Goal: Entertainment & Leisure: Consume media (video, audio)

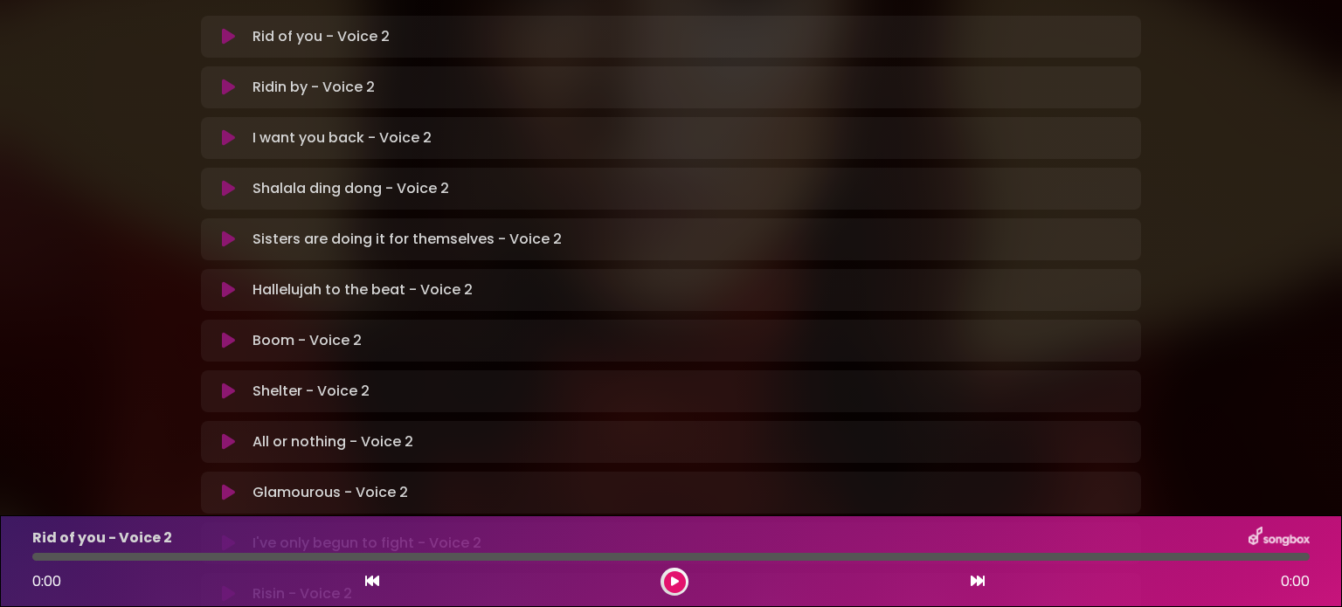
scroll to position [437, 0]
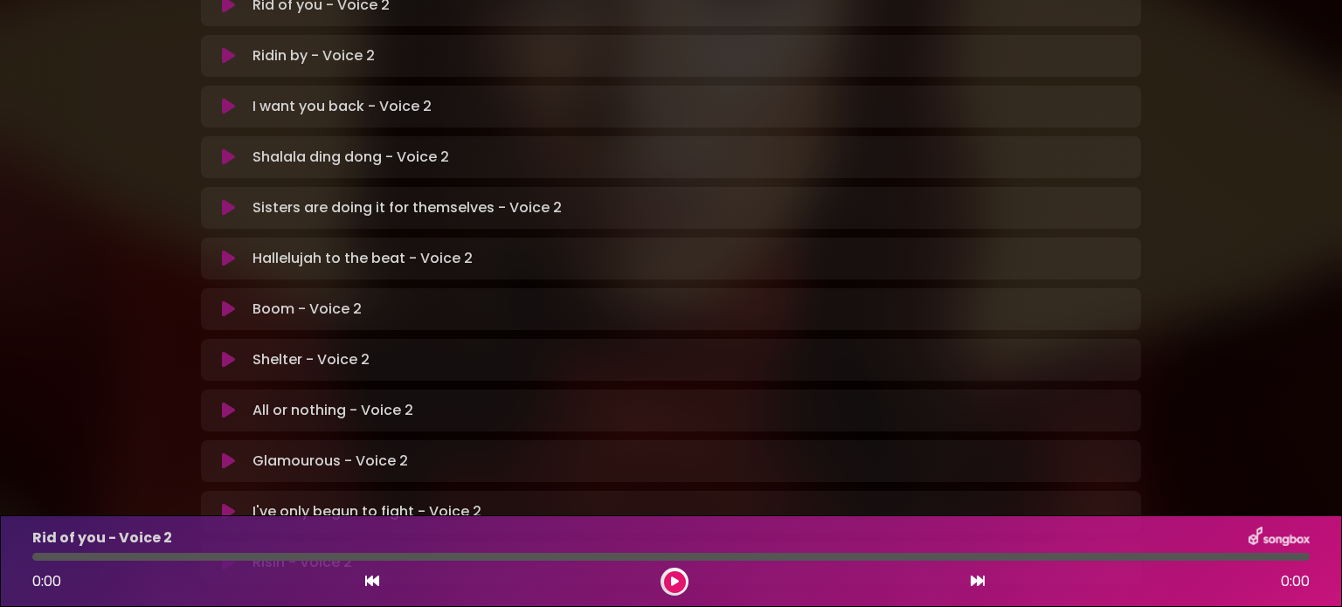
click at [226, 453] on icon at bounding box center [228, 461] width 13 height 17
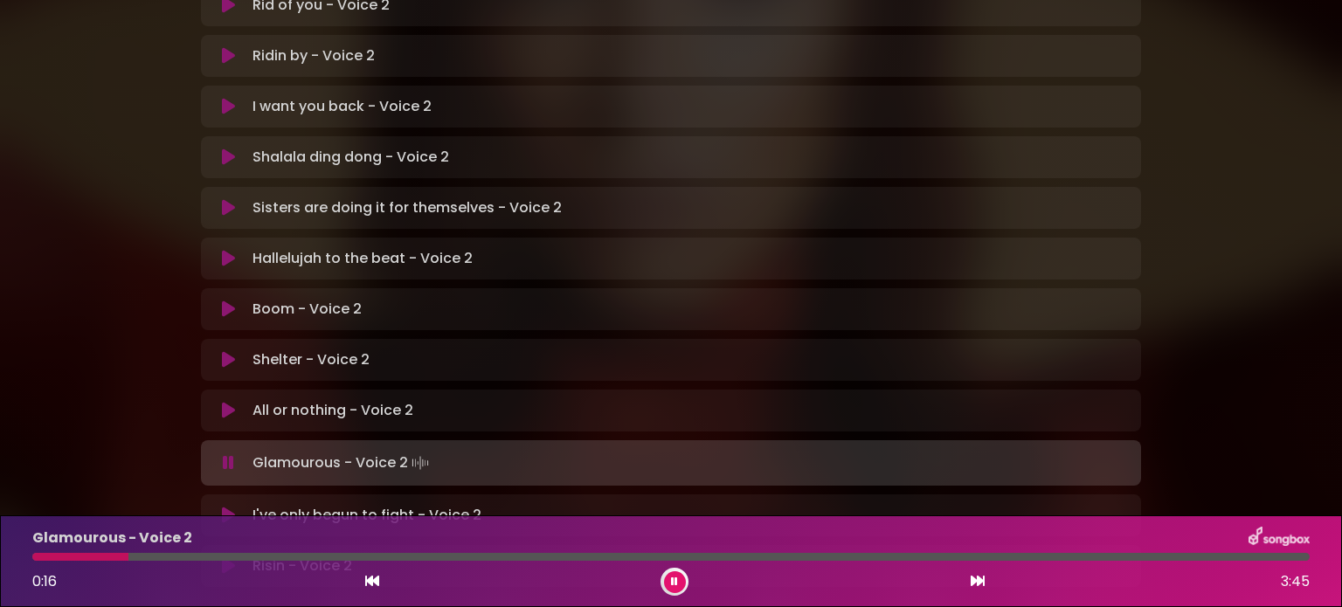
click at [675, 578] on icon at bounding box center [674, 582] width 7 height 10
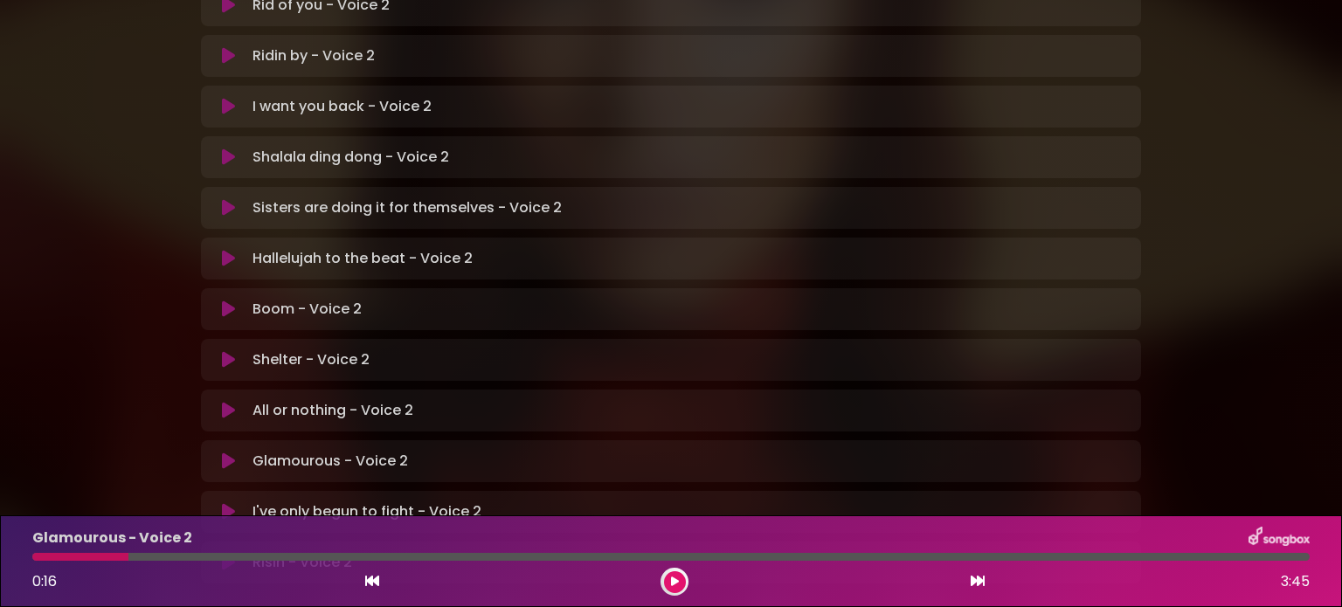
drag, startPoint x: 123, startPoint y: 558, endPoint x: 18, endPoint y: 562, distance: 104.9
click at [18, 562] on div "Glamourous - Voice 2 0:16 3:45" at bounding box center [671, 561] width 1342 height 92
click at [227, 453] on icon at bounding box center [228, 461] width 13 height 17
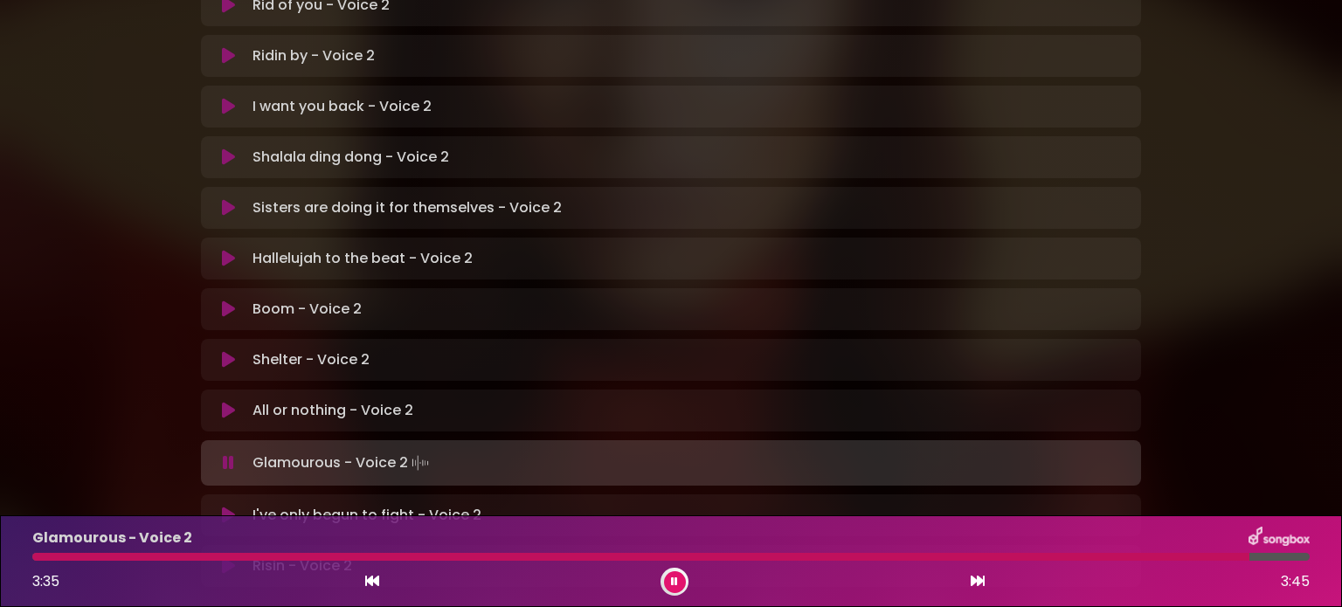
click at [224, 454] on icon at bounding box center [228, 462] width 11 height 17
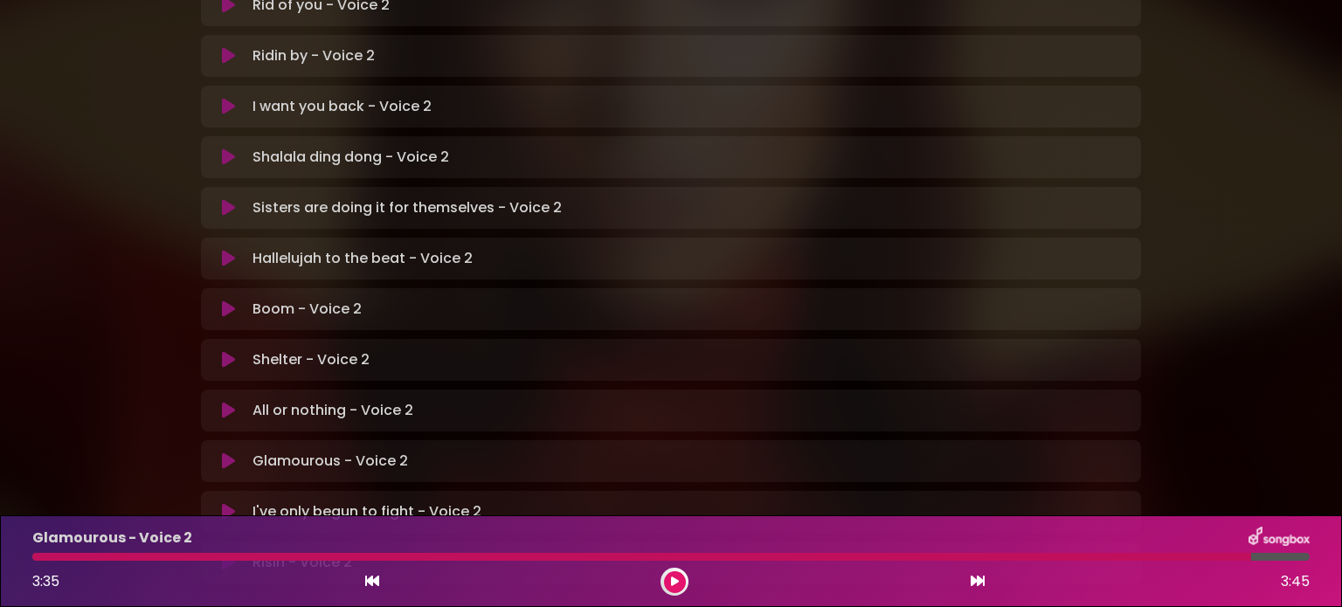
click at [234, 453] on icon at bounding box center [228, 461] width 13 height 17
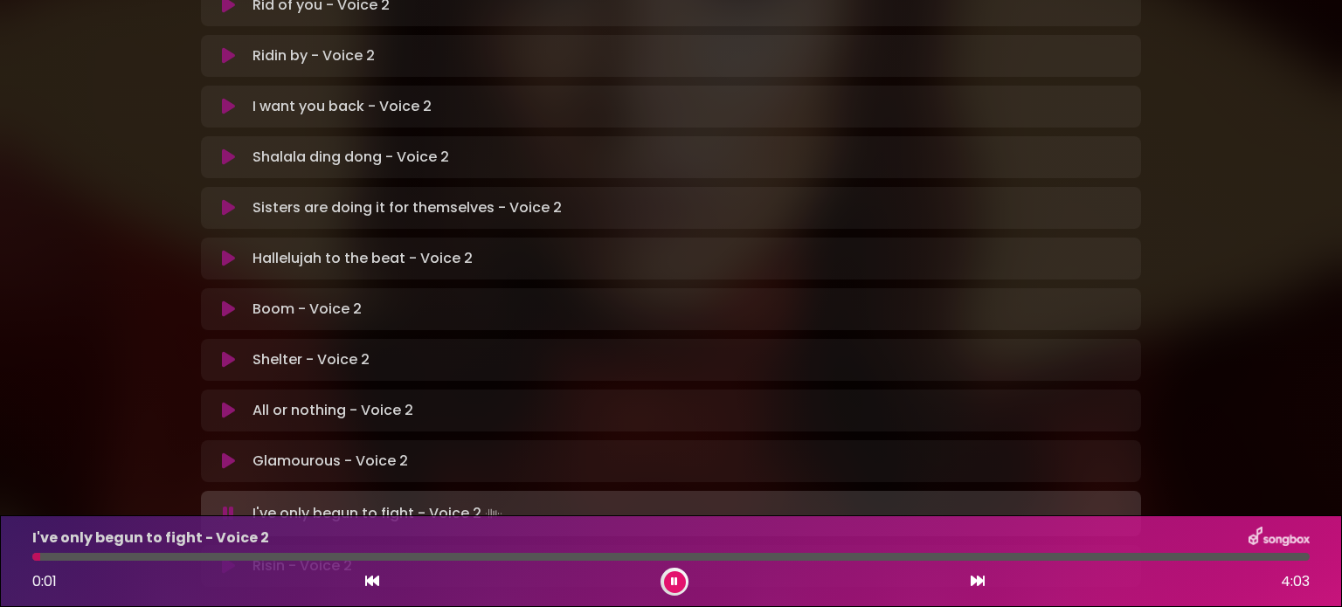
click at [226, 453] on icon at bounding box center [228, 461] width 13 height 17
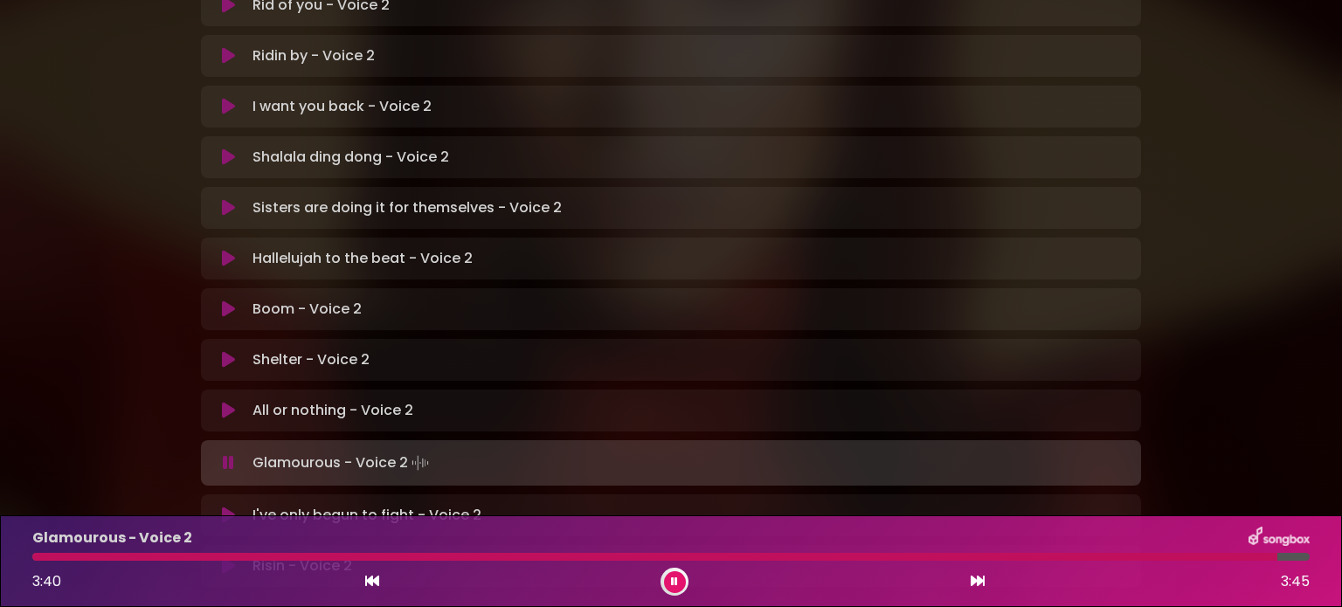
click at [231, 507] on icon at bounding box center [228, 515] width 13 height 17
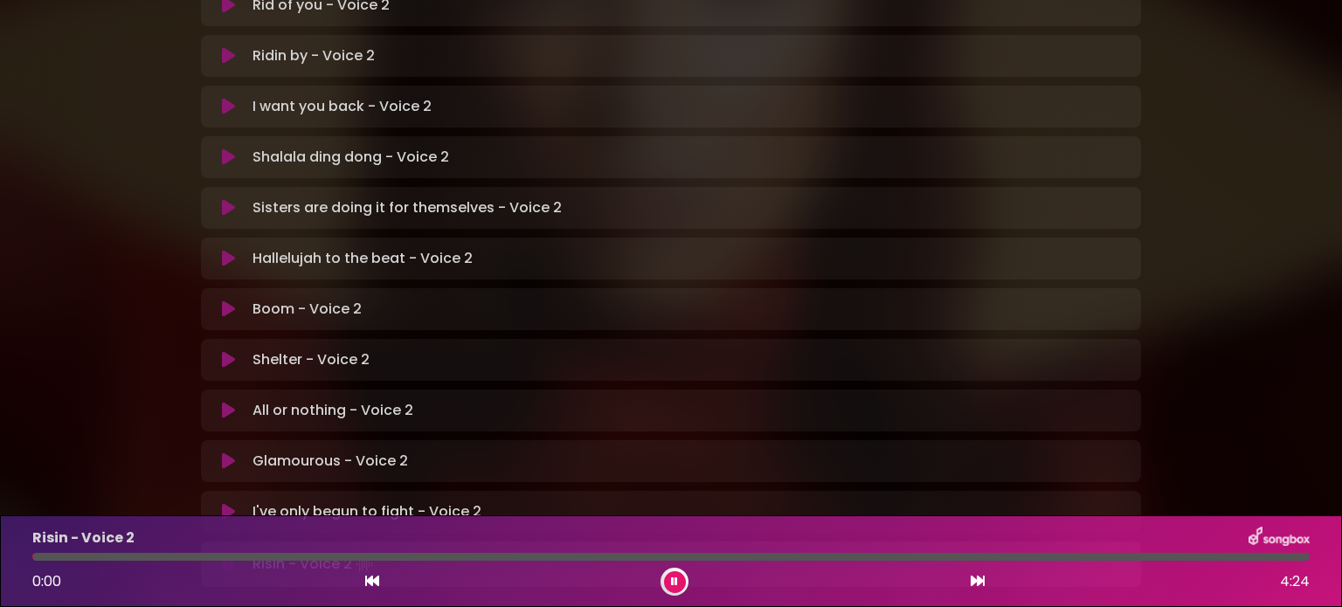
click at [222, 503] on icon at bounding box center [228, 511] width 13 height 17
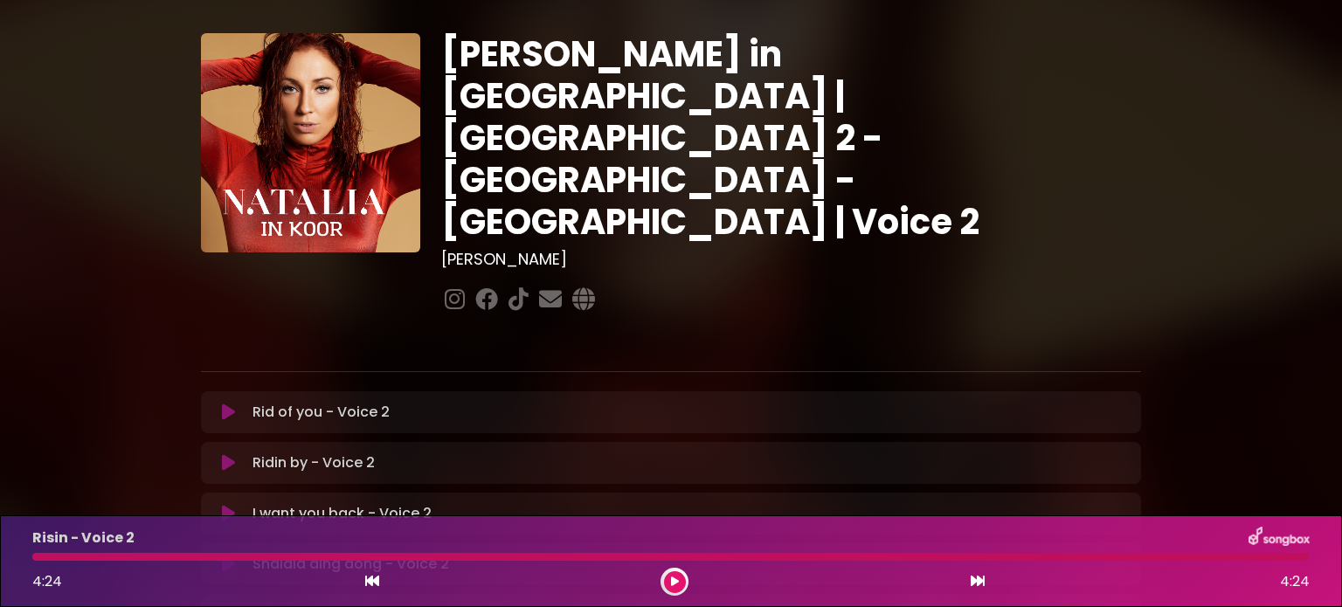
scroll to position [0, 0]
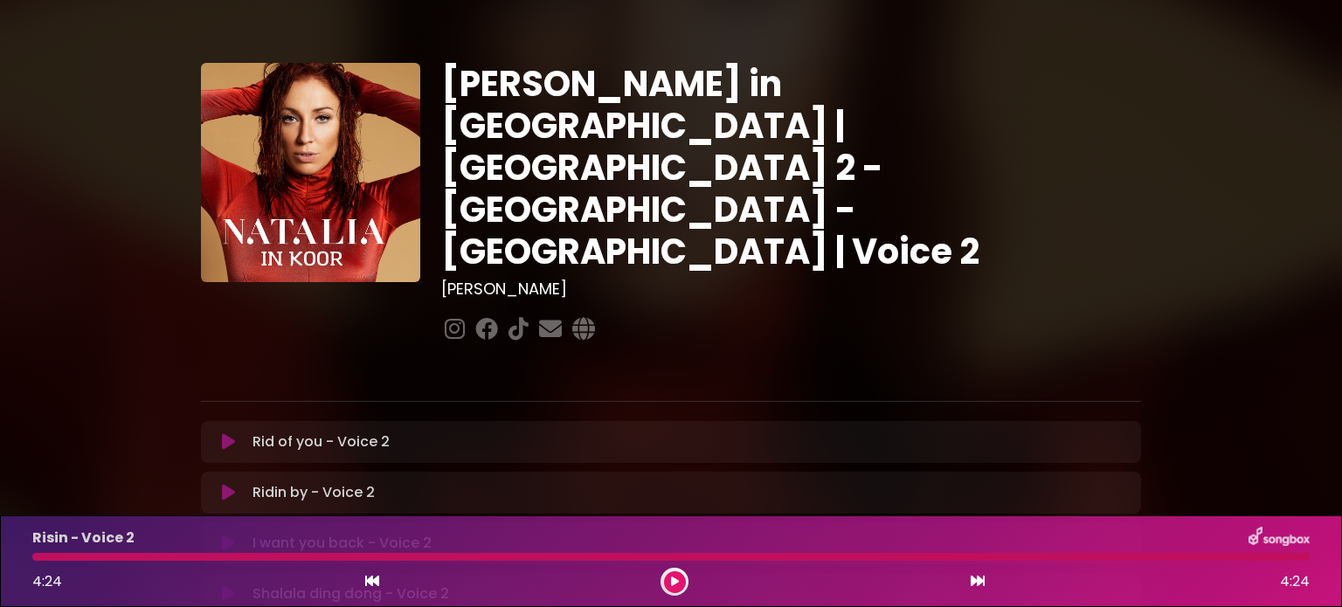
click at [227, 433] on icon at bounding box center [228, 441] width 13 height 17
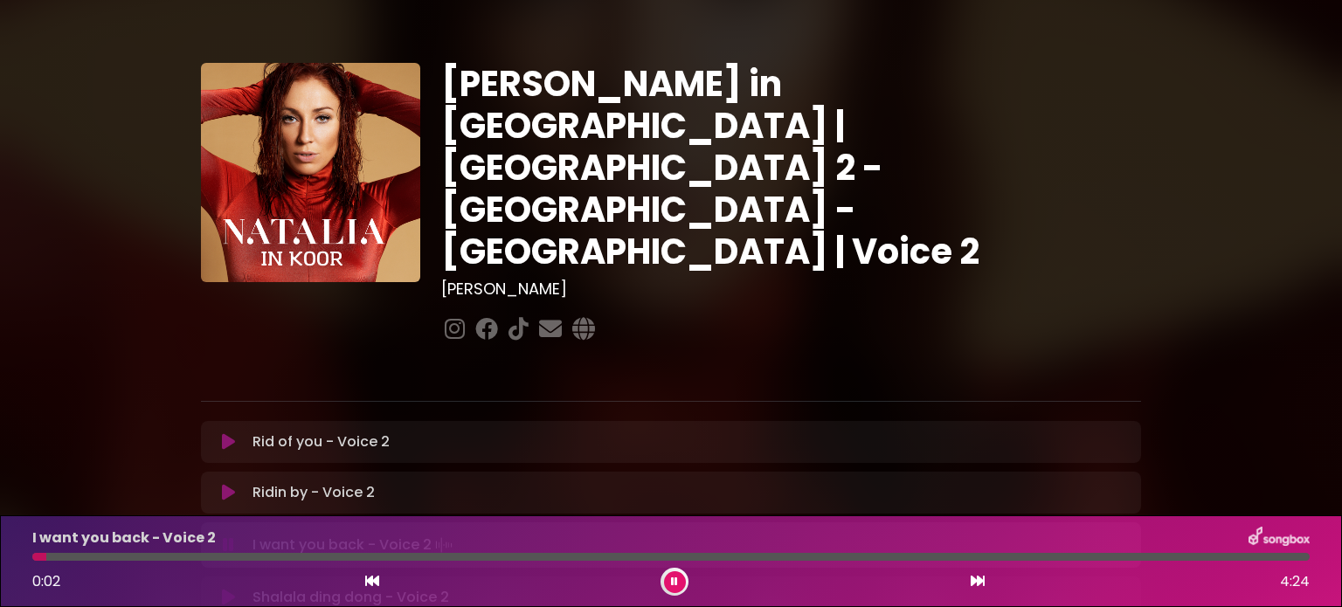
click at [433, 544] on div "I want you back - Voice 2" at bounding box center [671, 538] width 1298 height 23
